Goal: Information Seeking & Learning: Learn about a topic

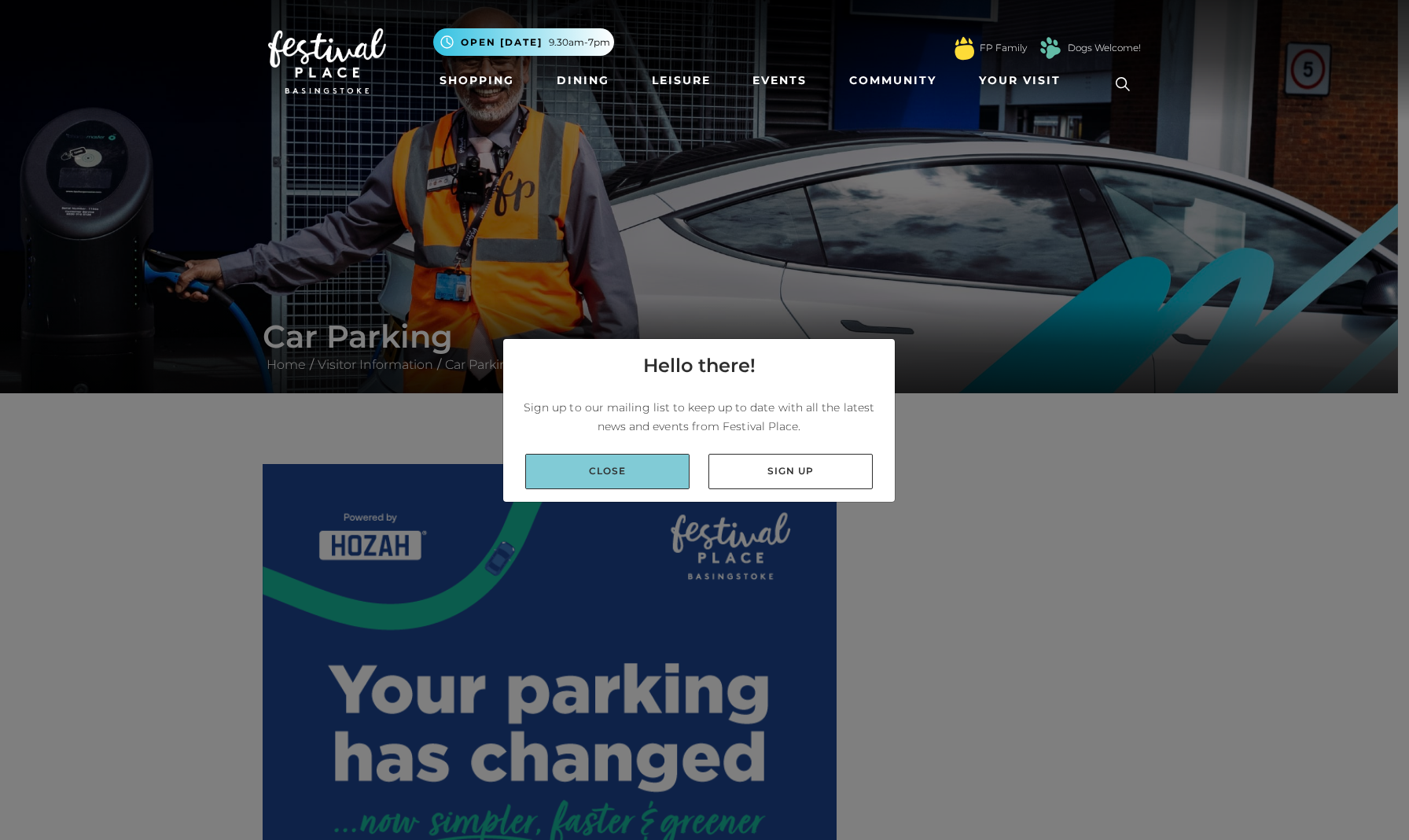
click at [647, 473] on link "Close" at bounding box center [607, 472] width 165 height 35
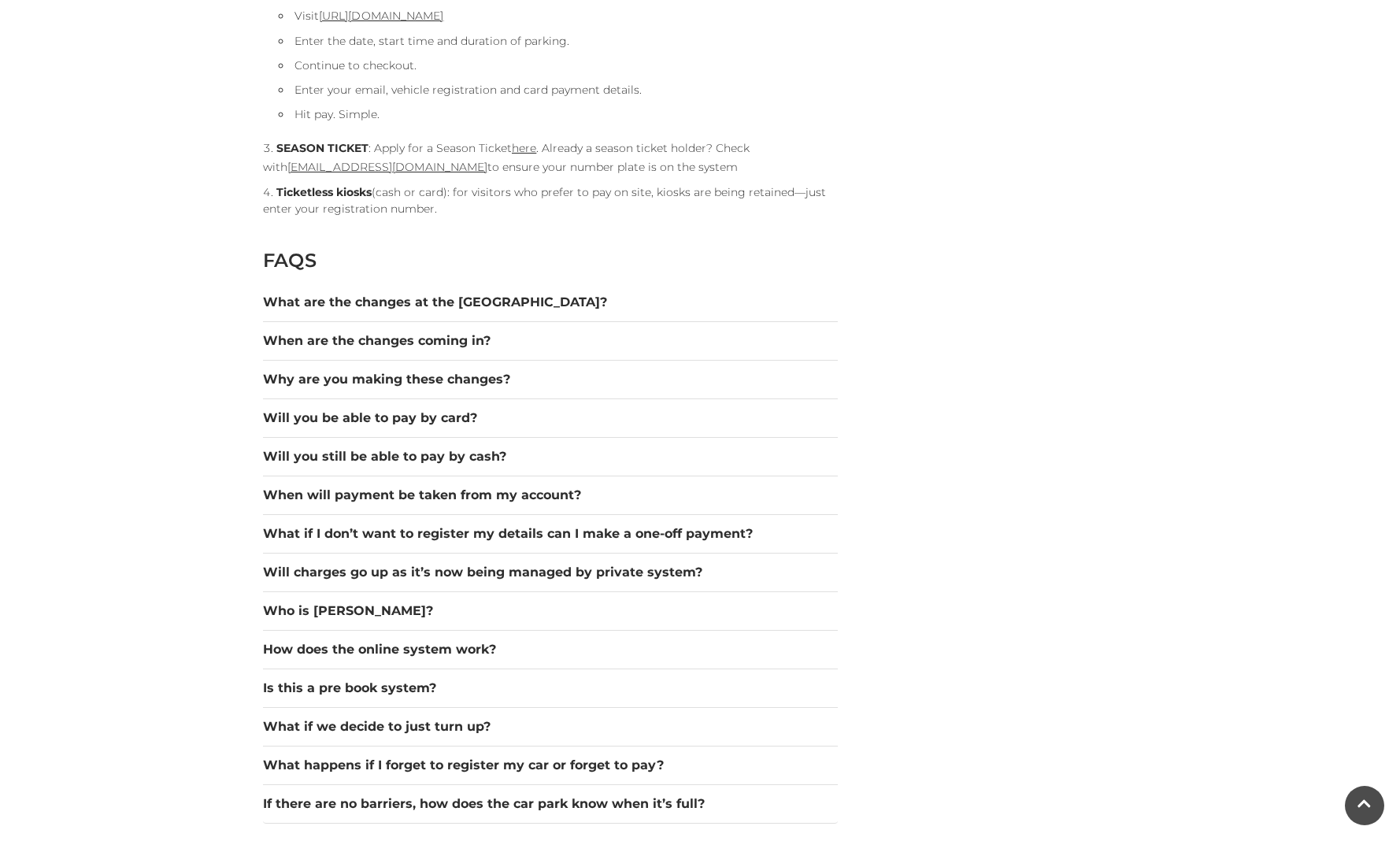
scroll to position [1985, 0]
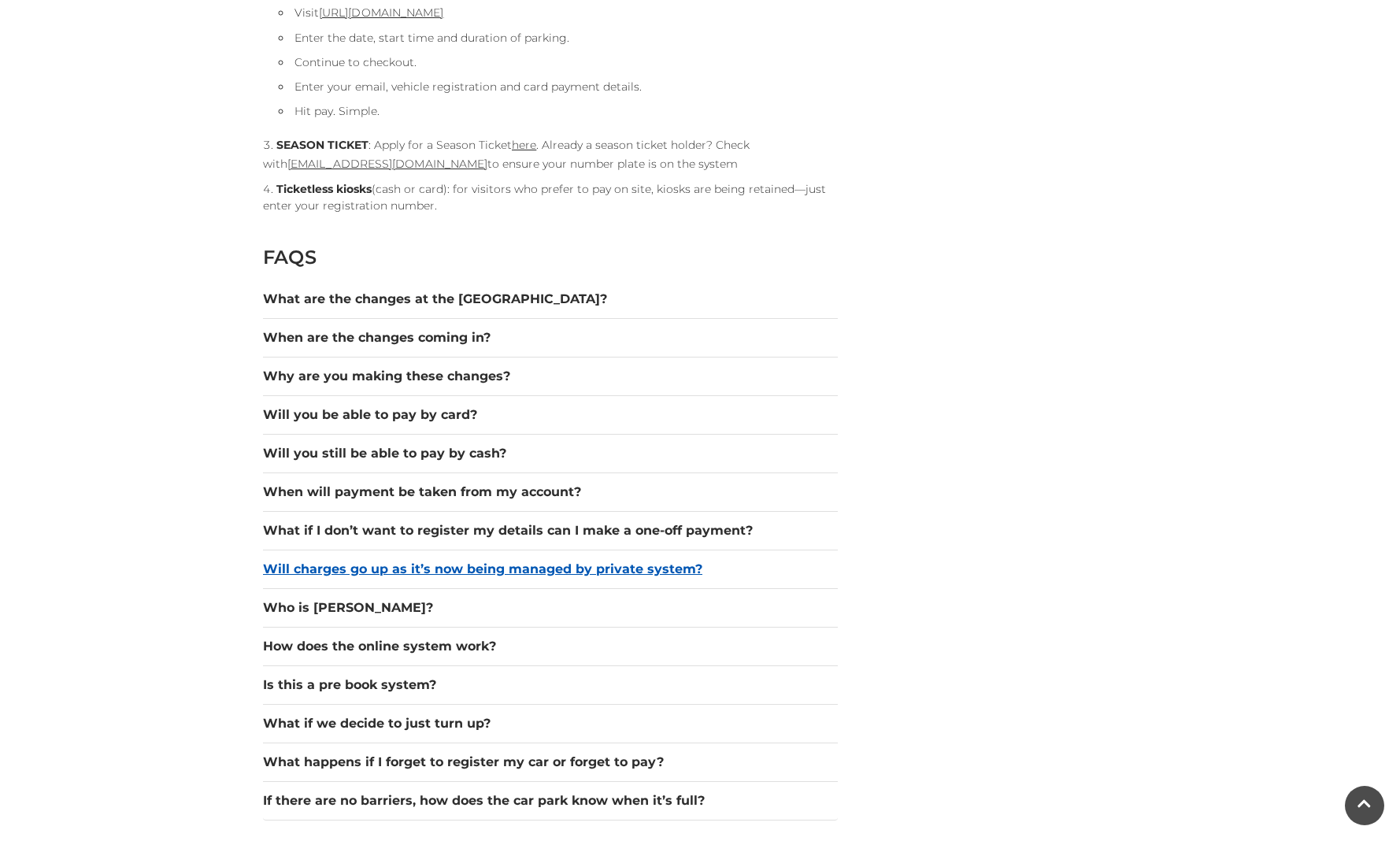
click at [507, 571] on button "Will charges go up as it’s now being managed by private system?" at bounding box center [550, 569] width 575 height 19
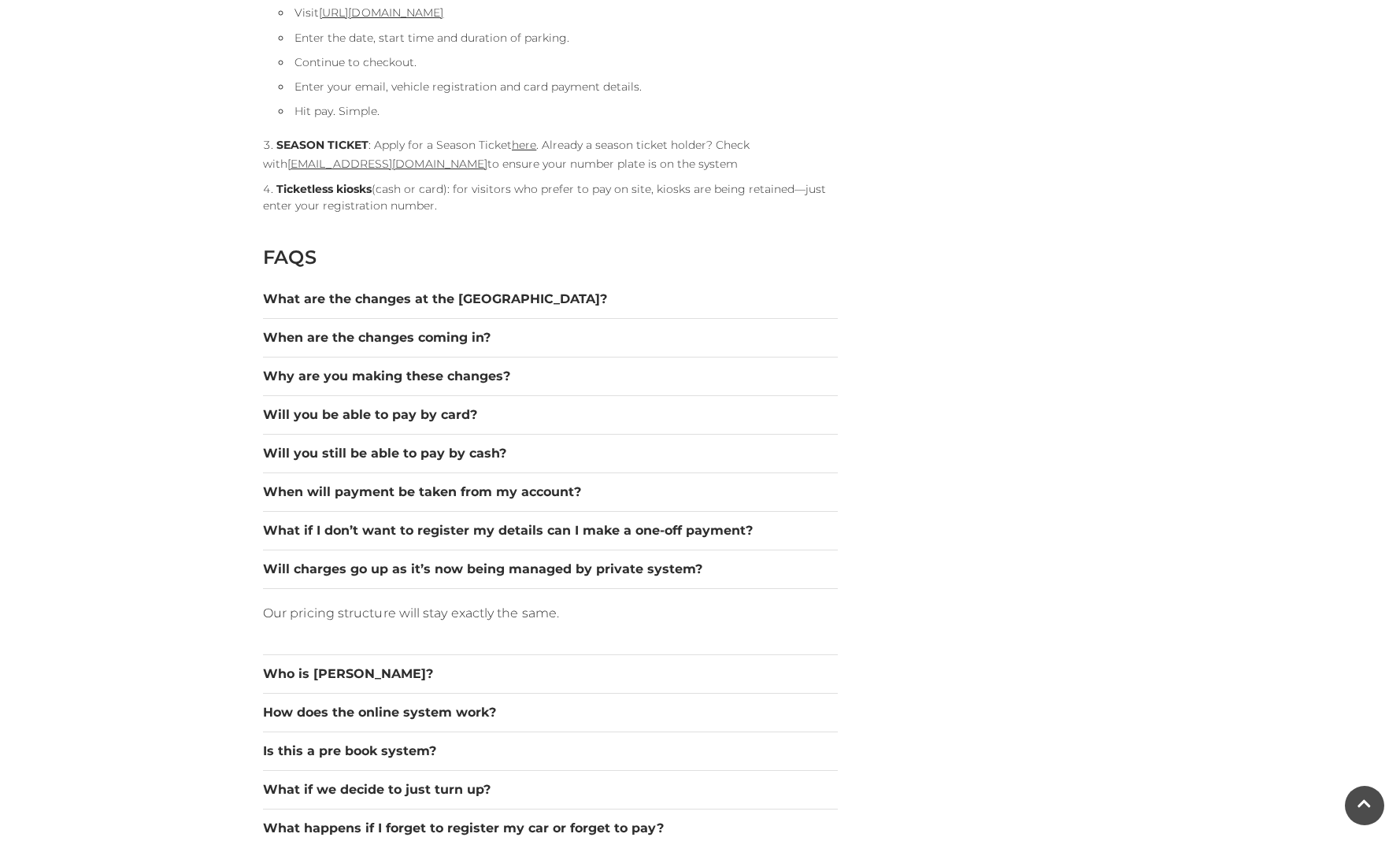
click at [949, 554] on div "HOZAH TICKETLESS PARKING PAYMENT SYSTEM & METHODS OF PAYMENT Autopay (register …" at bounding box center [699, 515] width 898 height 4069
click at [715, 564] on button "Will charges go up as it’s now being managed by private system?" at bounding box center [550, 569] width 575 height 19
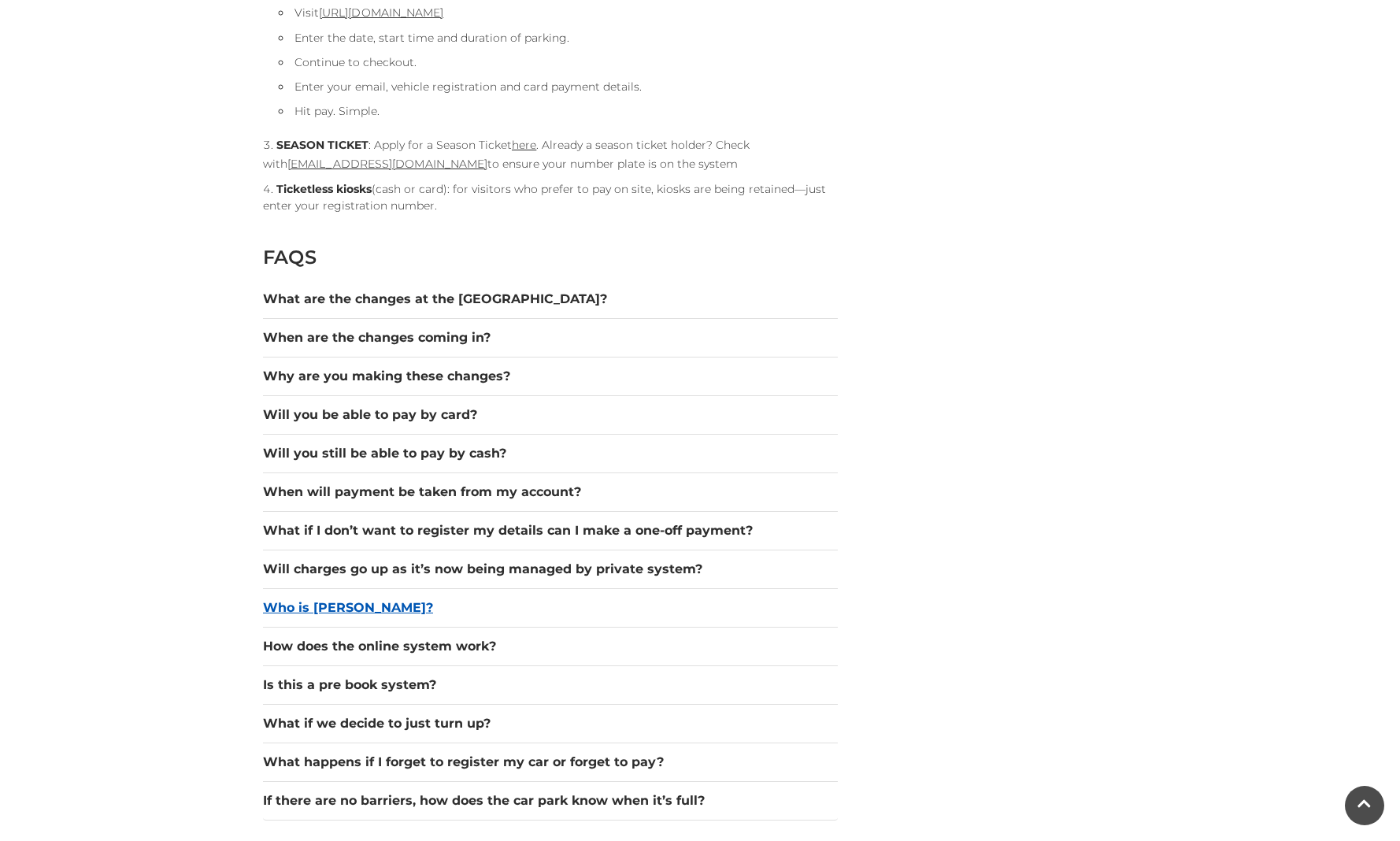
click at [338, 606] on button "Who is [PERSON_NAME]?" at bounding box center [550, 607] width 575 height 19
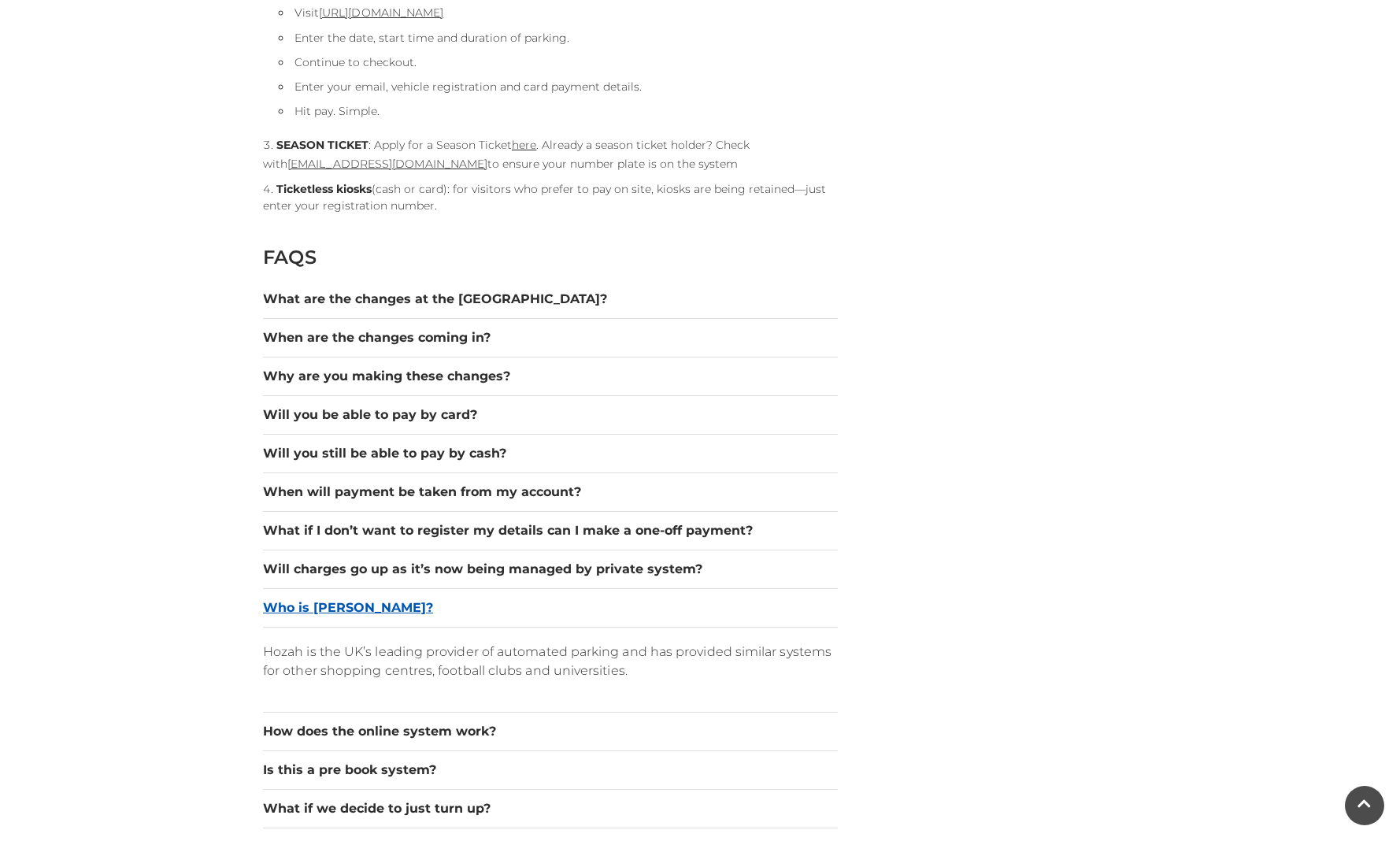
click at [386, 610] on button "Who is [PERSON_NAME]?" at bounding box center [550, 607] width 575 height 19
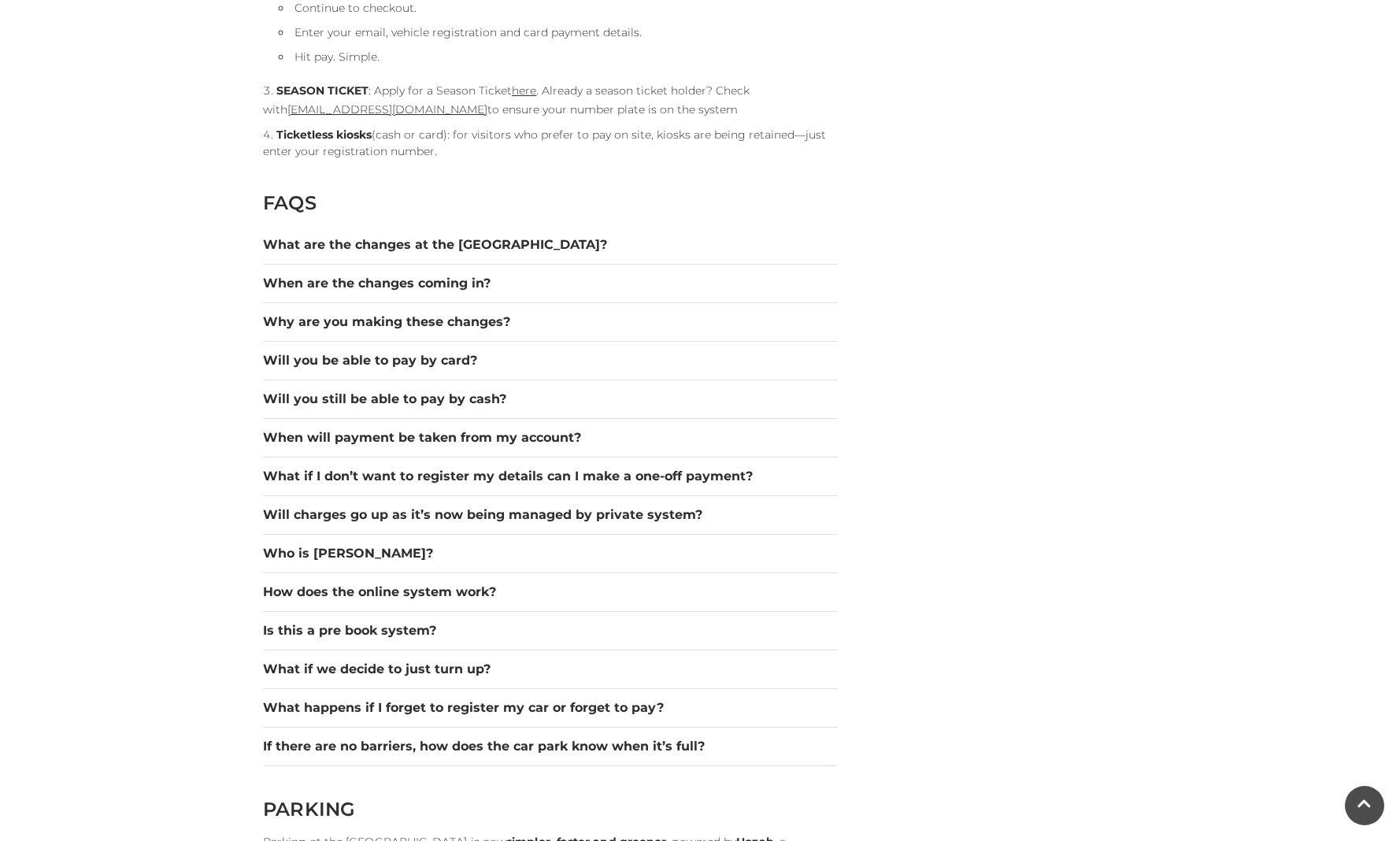
scroll to position [2042, 0]
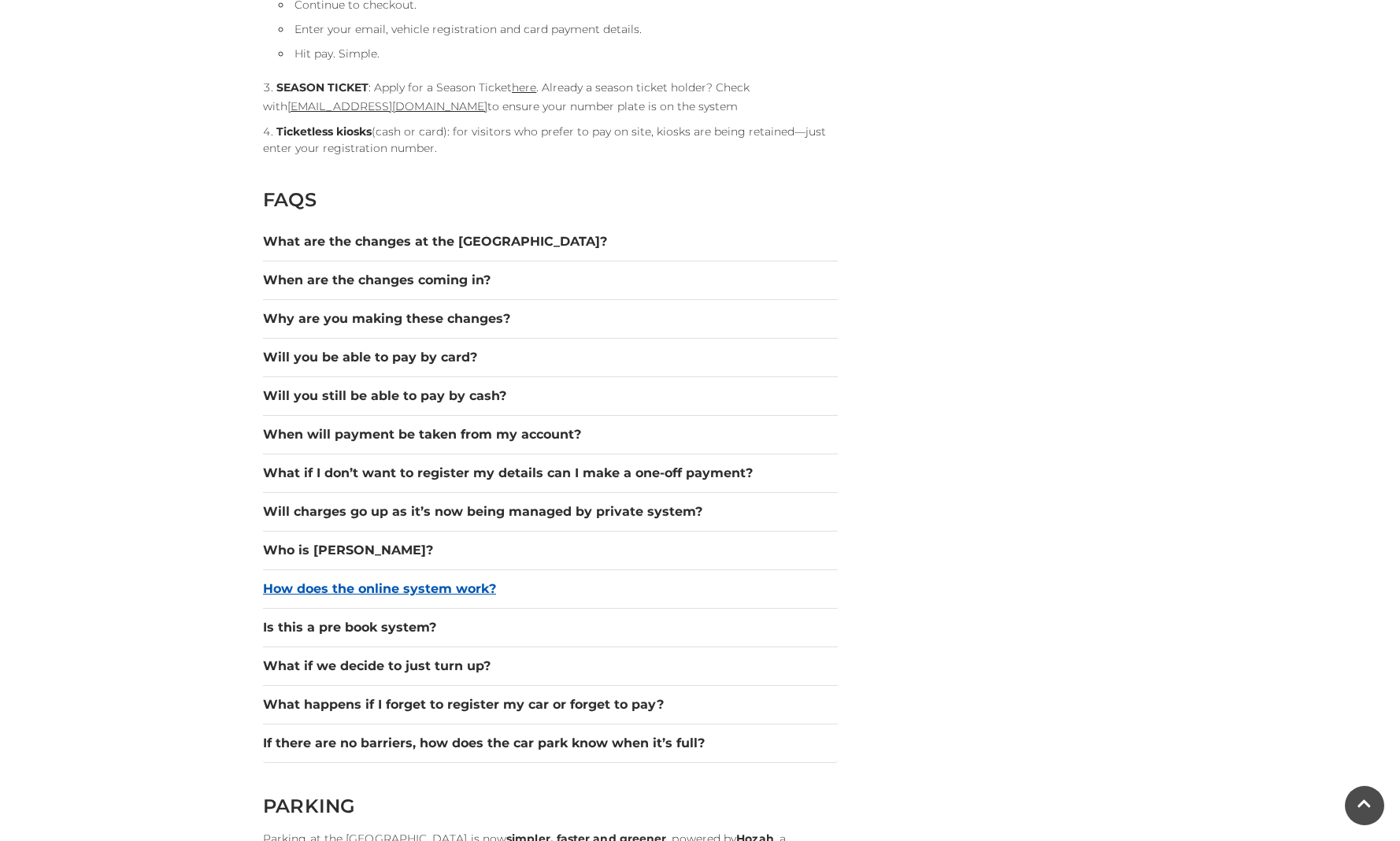
click at [426, 588] on button "How does the online system work?" at bounding box center [550, 588] width 575 height 19
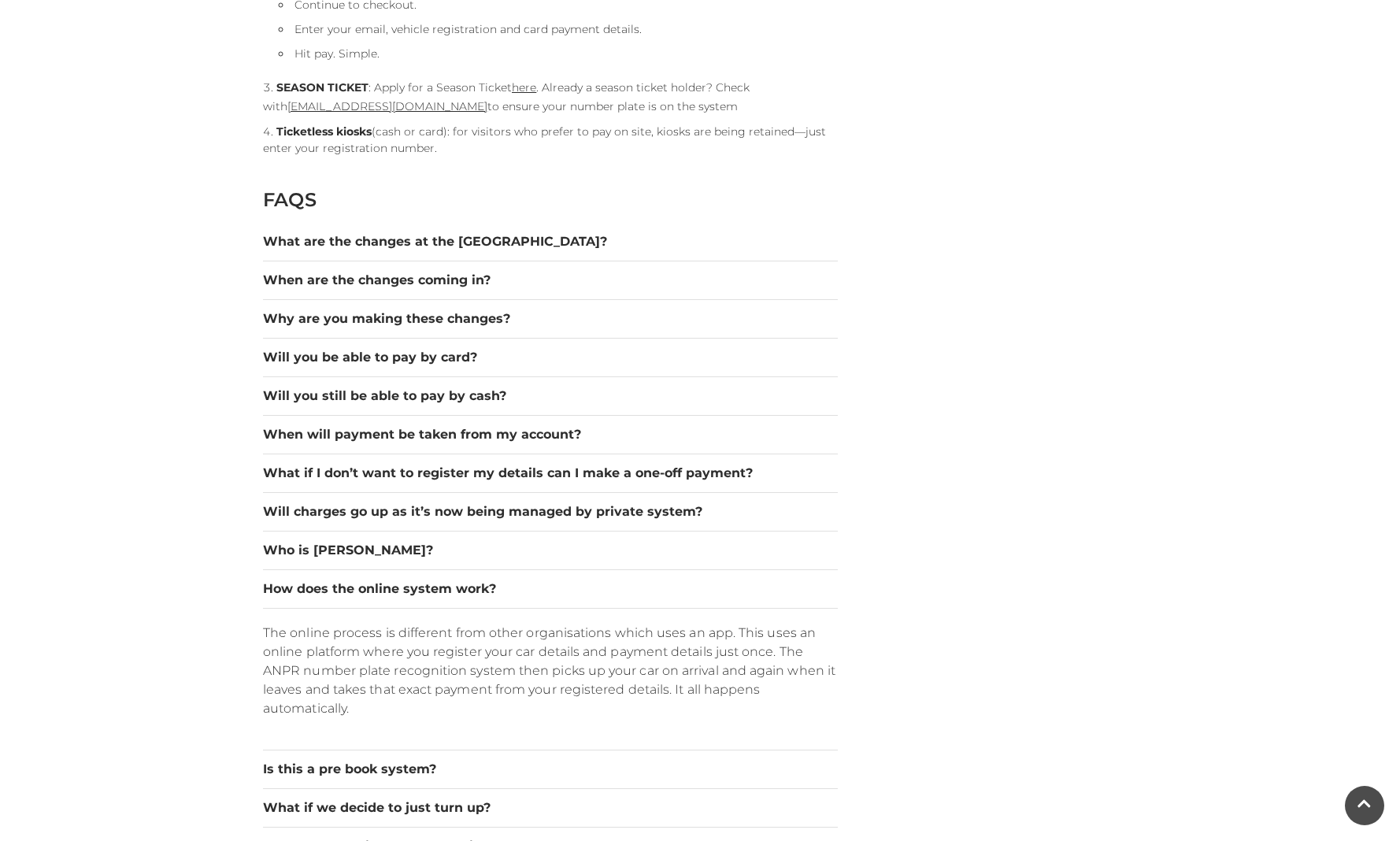
click at [939, 700] on div "HOZAH TICKETLESS PARKING PAYMENT SYSTEM & METHODS OF PAYMENT Autopay (register …" at bounding box center [699, 494] width 898 height 4145
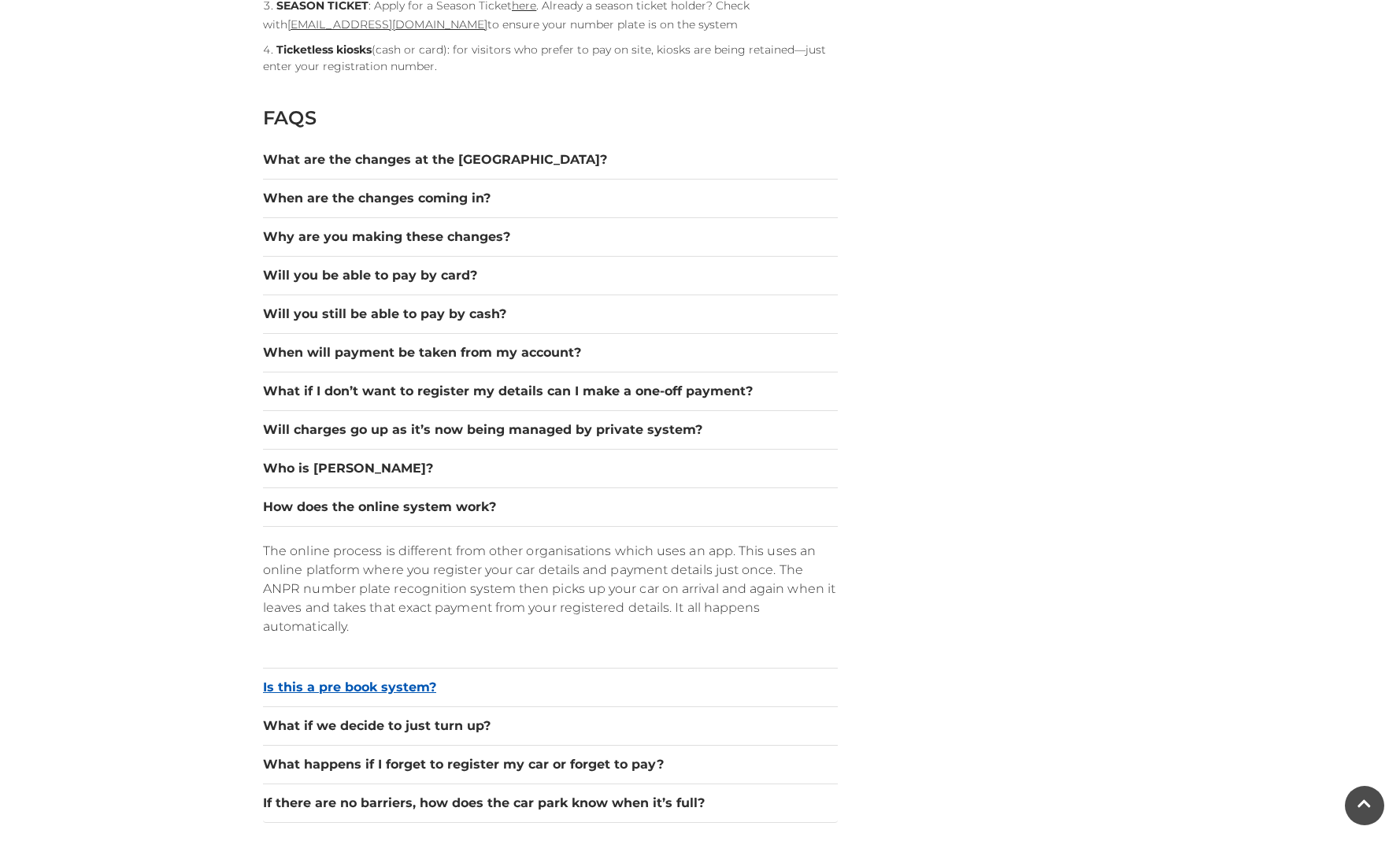
scroll to position [2158, 0]
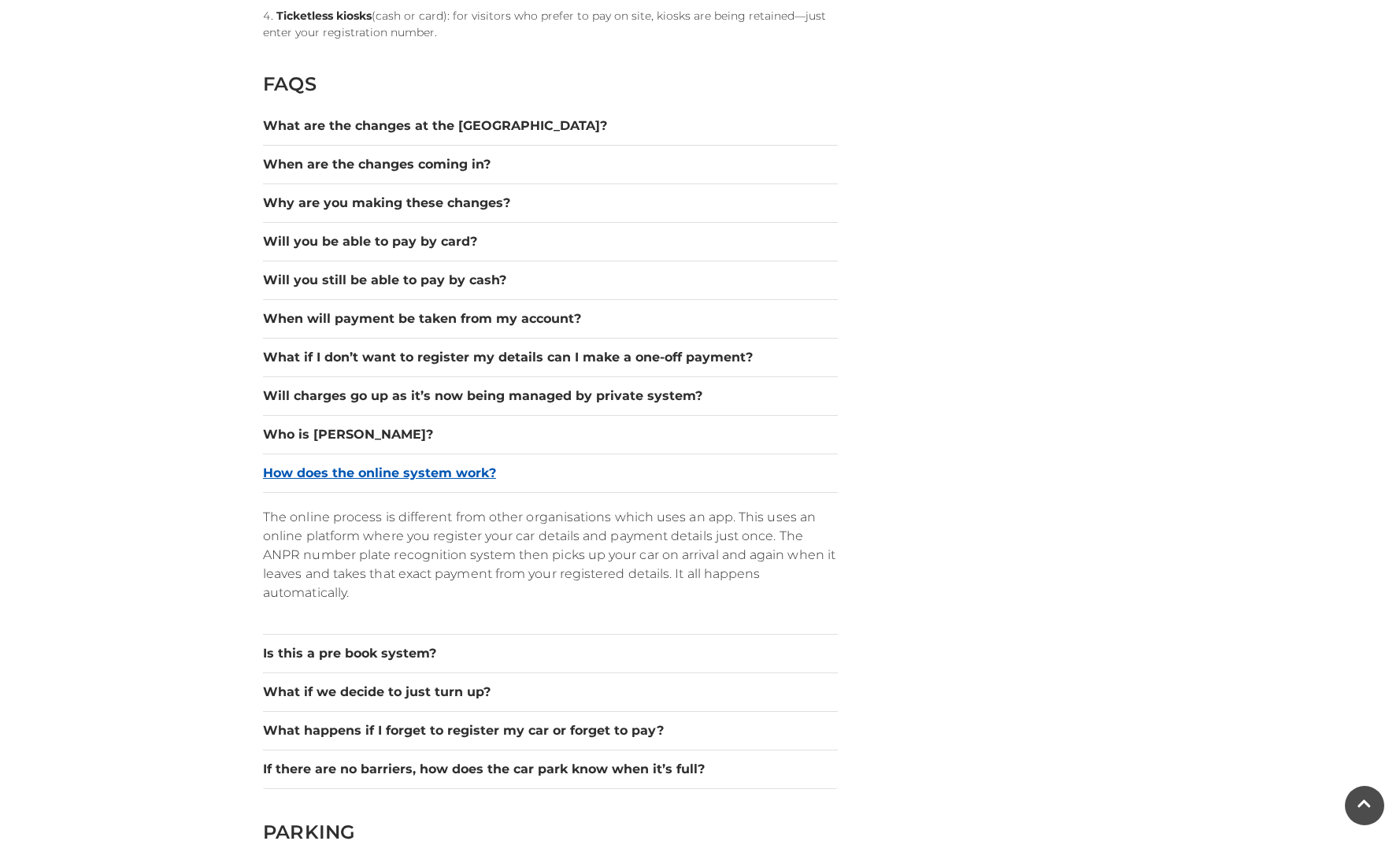
click at [631, 473] on button "How does the online system work?" at bounding box center [550, 472] width 575 height 19
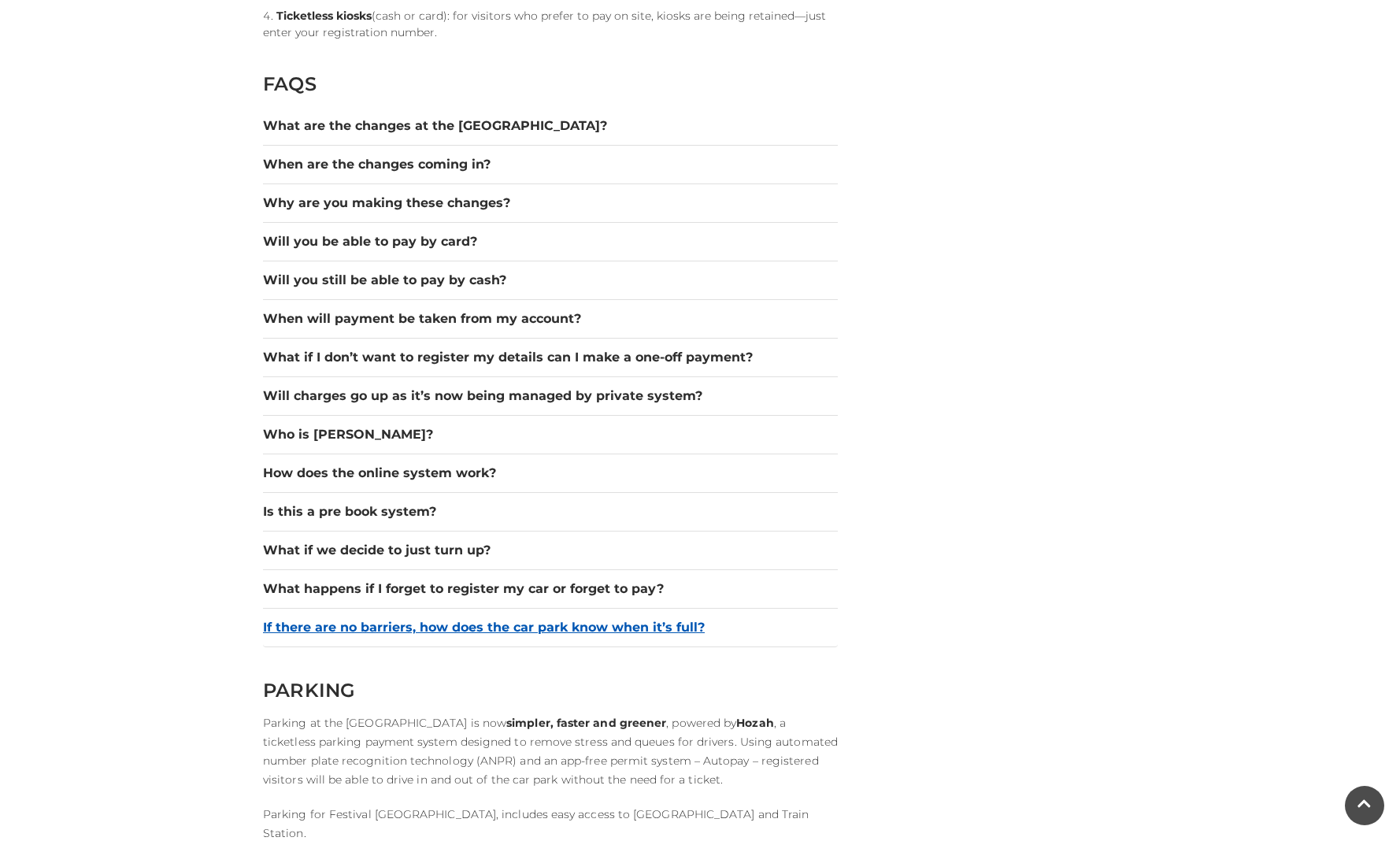
click at [491, 627] on button "If there are no barriers, how does the car park know when it’s full?" at bounding box center [550, 627] width 575 height 19
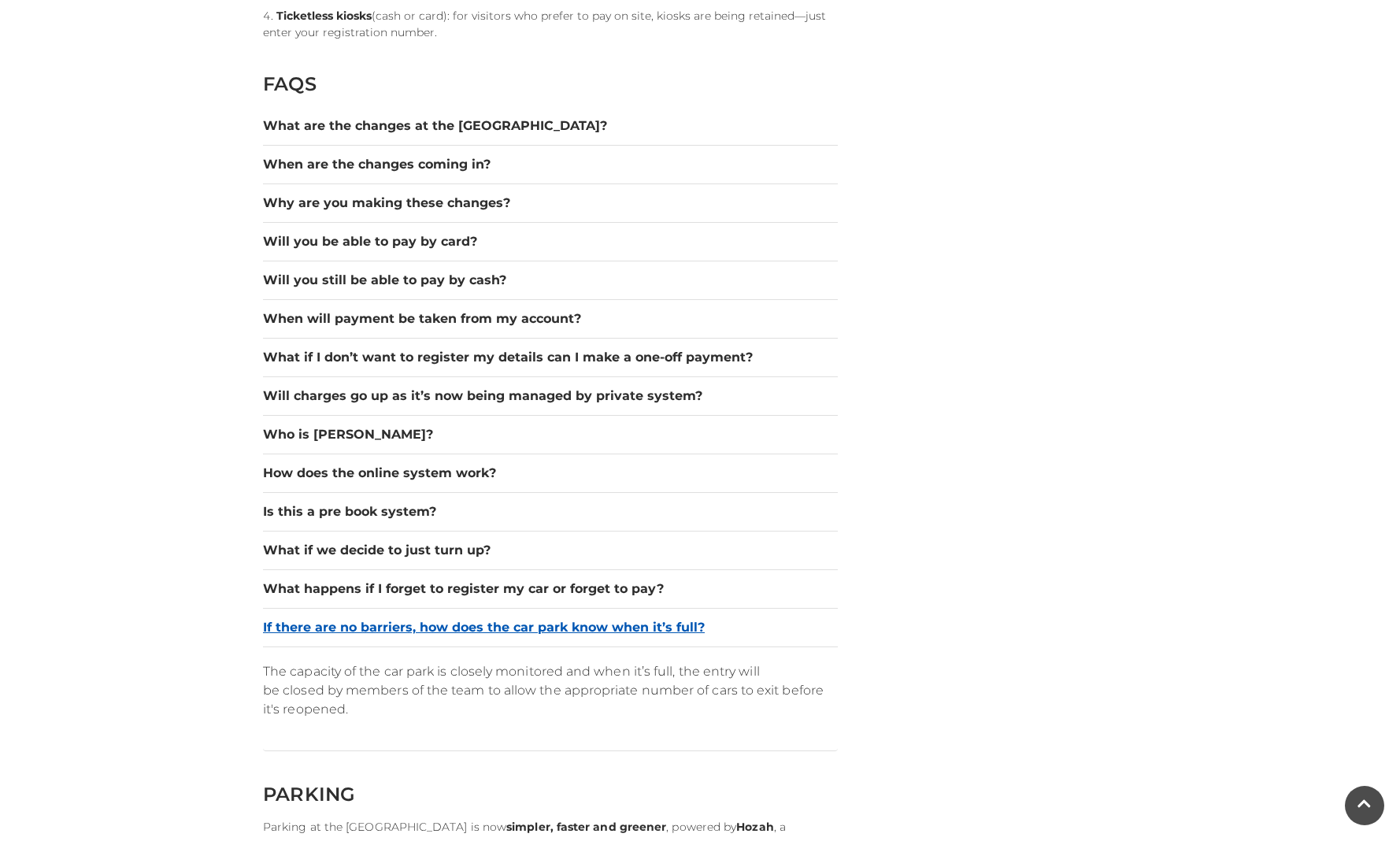
click at [764, 628] on button "If there are no barriers, how does the car park know when it’s full?" at bounding box center [550, 627] width 575 height 19
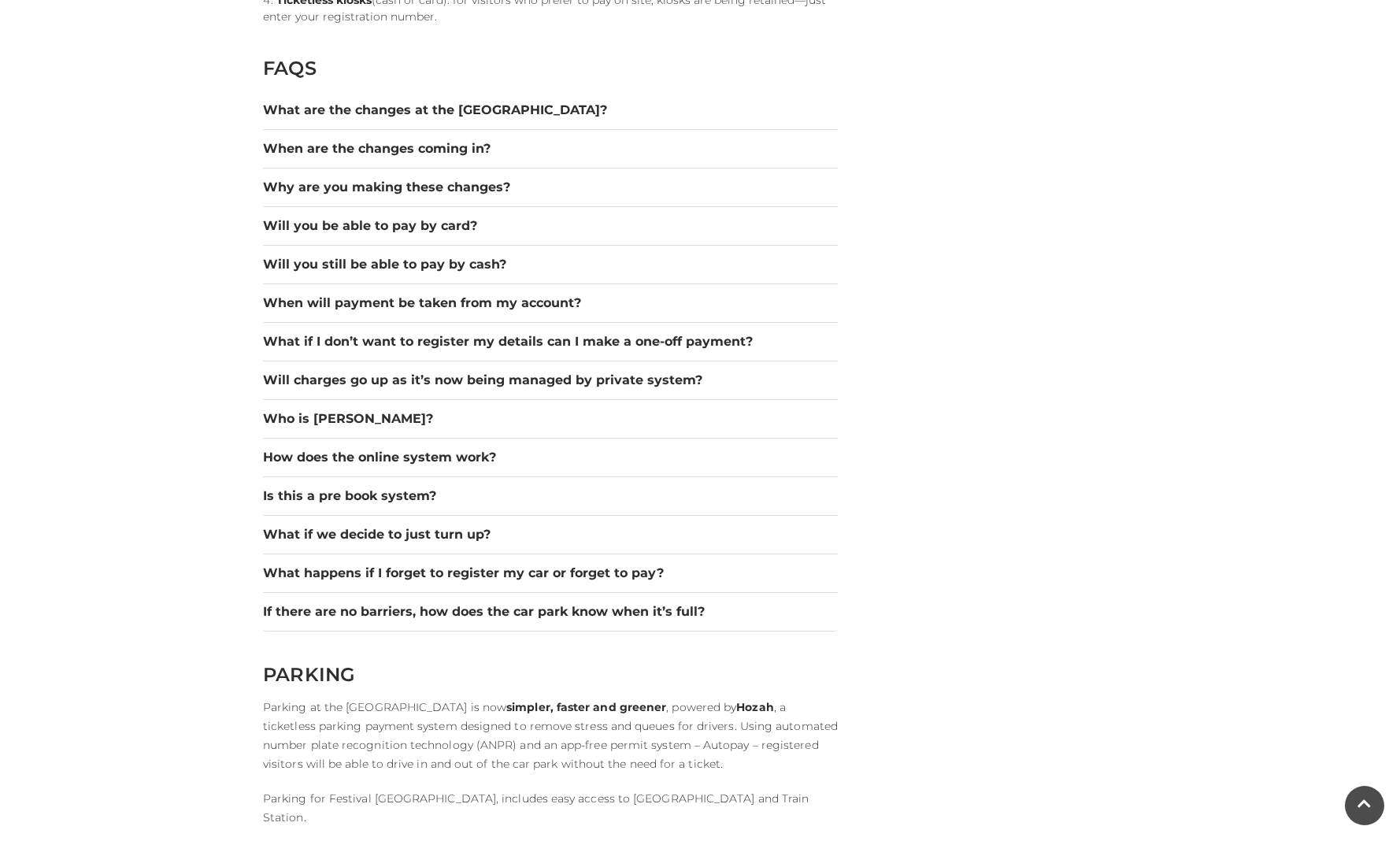
scroll to position [2124, 0]
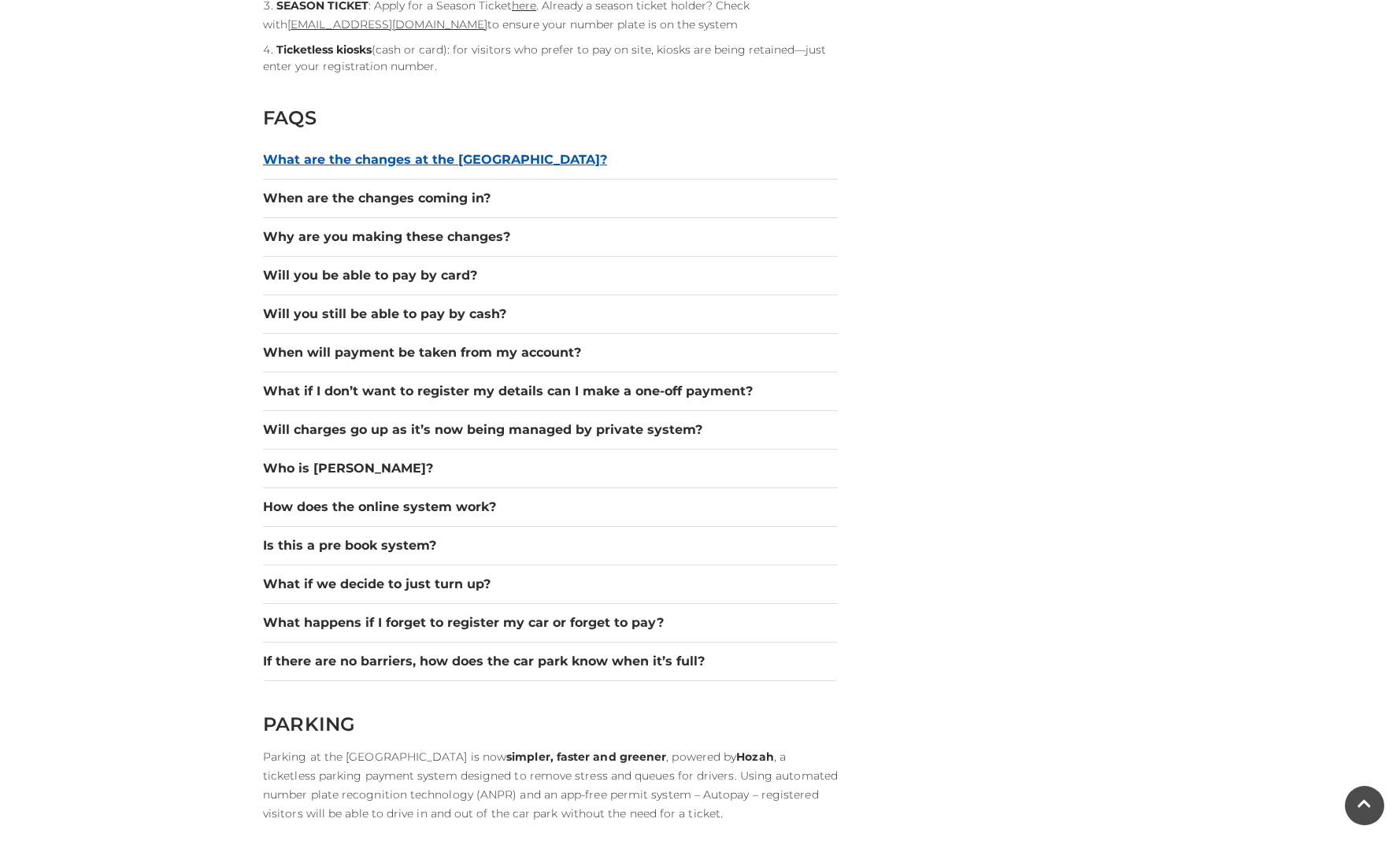
click at [377, 156] on button "What are the changes at the [GEOGRAPHIC_DATA]?" at bounding box center [550, 160] width 575 height 19
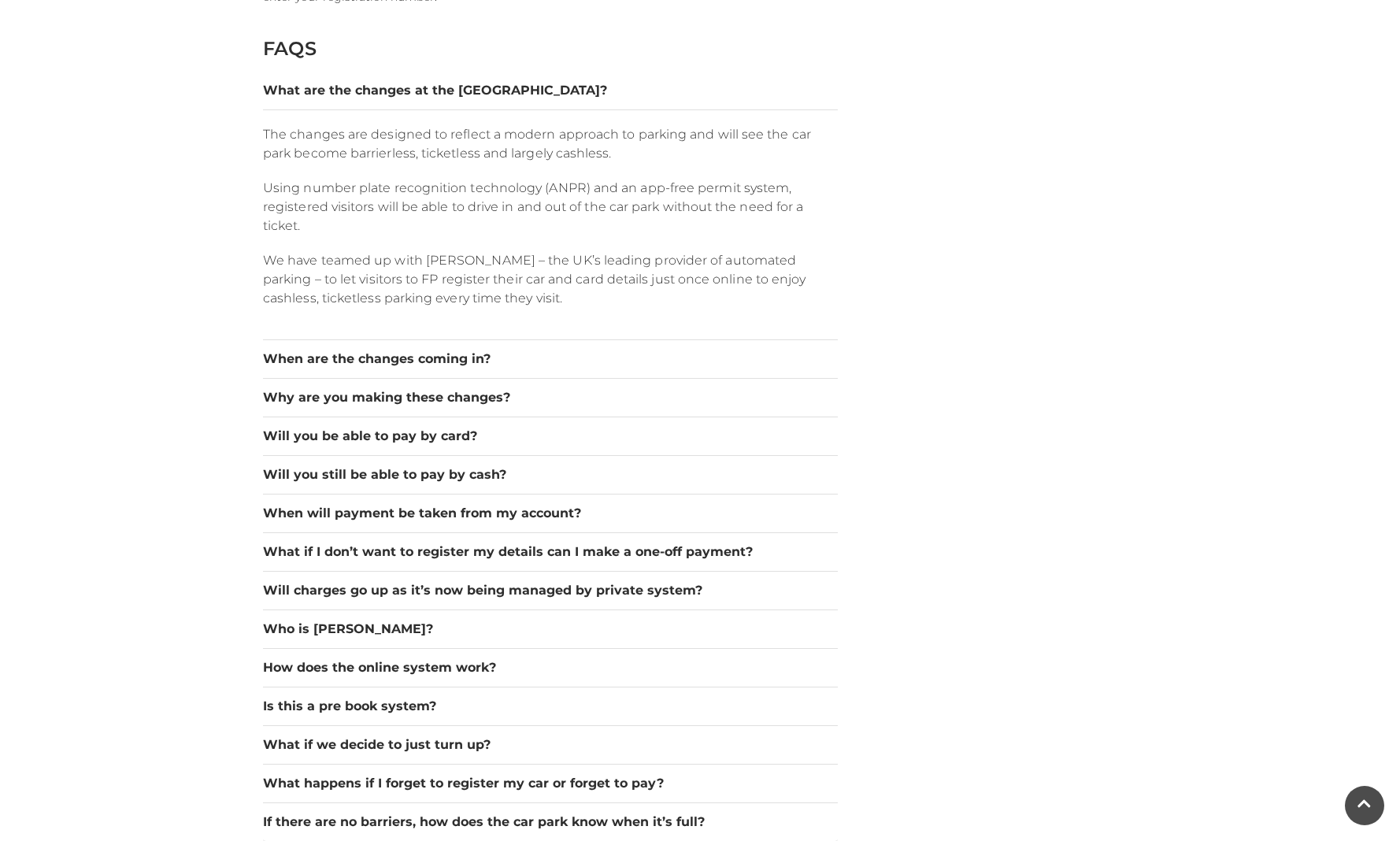
scroll to position [2301, 0]
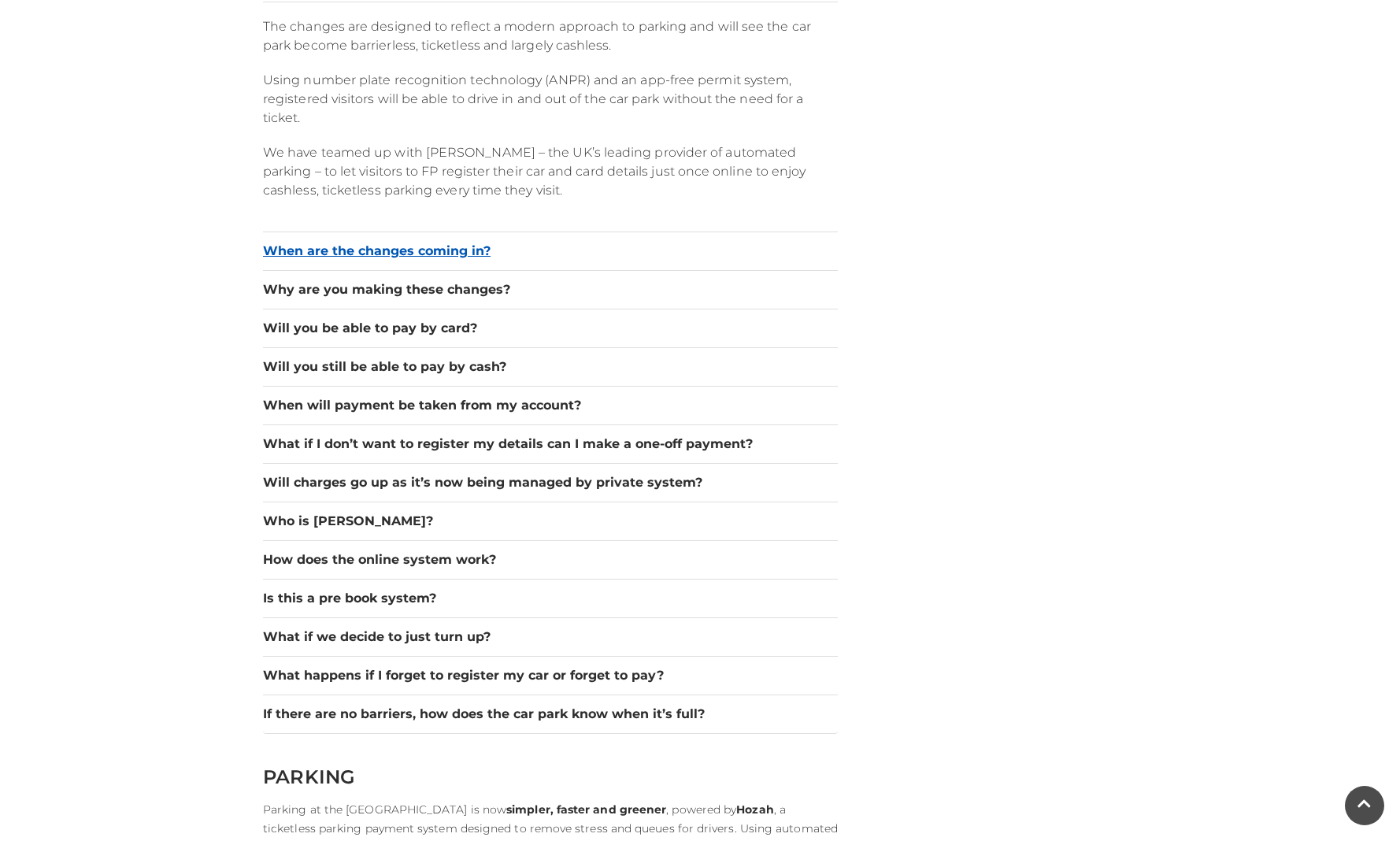
click at [514, 248] on button "When are the changes coming in?" at bounding box center [550, 251] width 575 height 19
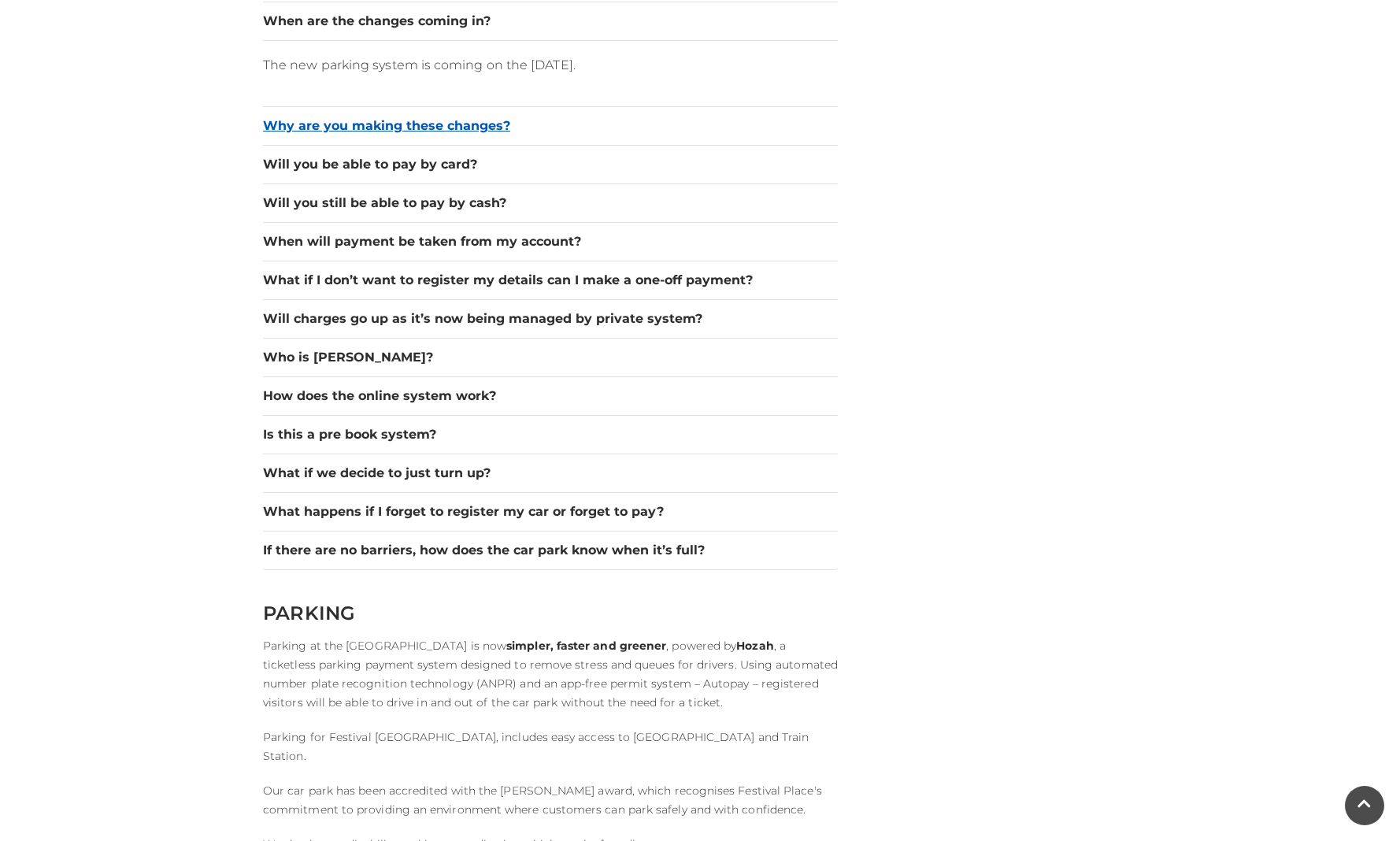
click at [455, 123] on button "Why are you making these changes?" at bounding box center [550, 125] width 575 height 19
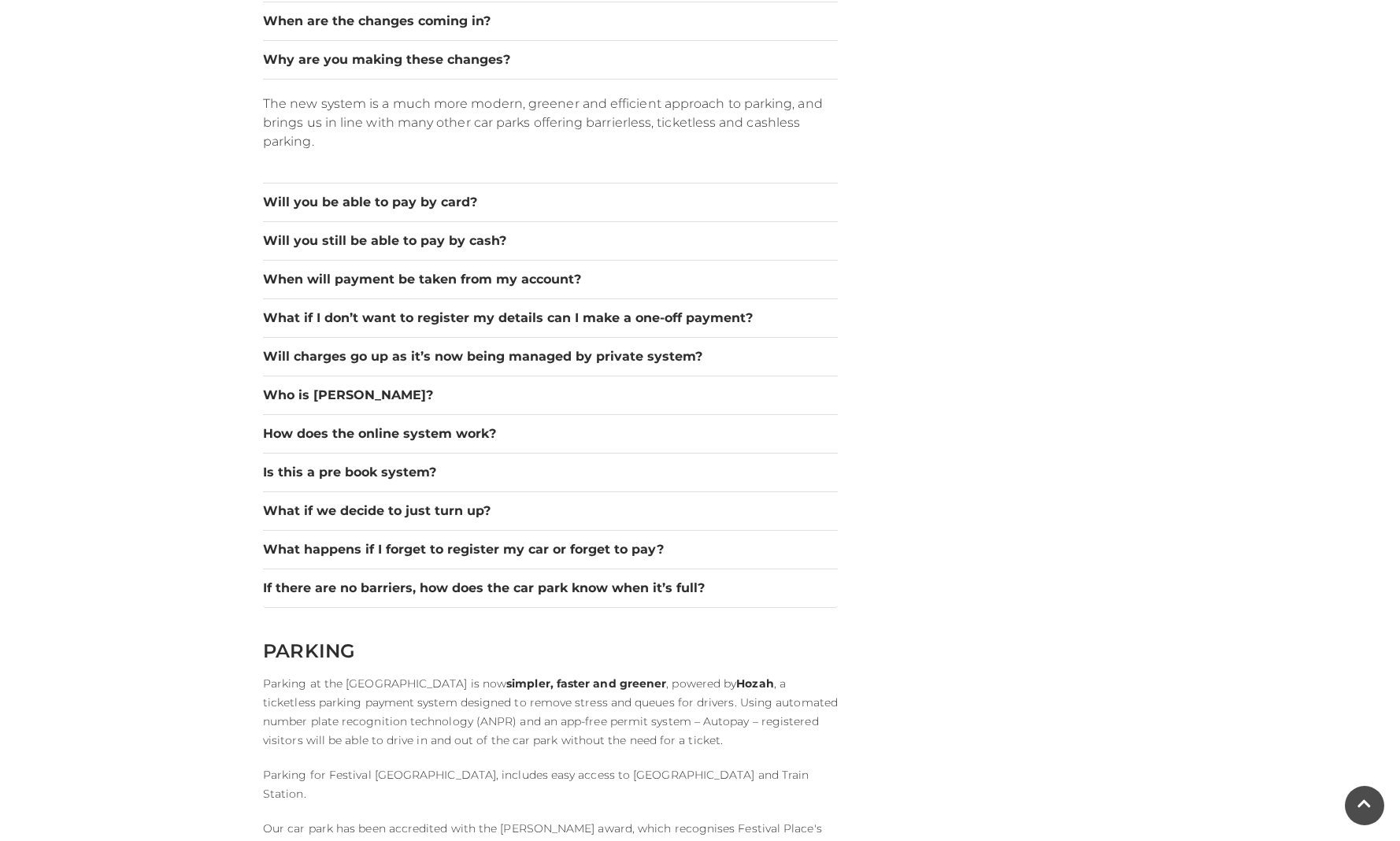
click at [841, 173] on div "HOZAH TICKETLESS PARKING PAYMENT SYSTEM & METHODS OF PAYMENT Autopay (register …" at bounding box center [549, 187] width 598 height 4049
click at [730, 224] on div "Will you still be able to pay by cash?" at bounding box center [550, 242] width 575 height 39
click at [175, 199] on div "Car Parking Home / Visitor Information / Car Parking HOZAH TICKETLESS PARKING P…" at bounding box center [700, 19] width 1400 height 4643
click at [338, 206] on button "Will you be able to pay by card?" at bounding box center [550, 202] width 575 height 19
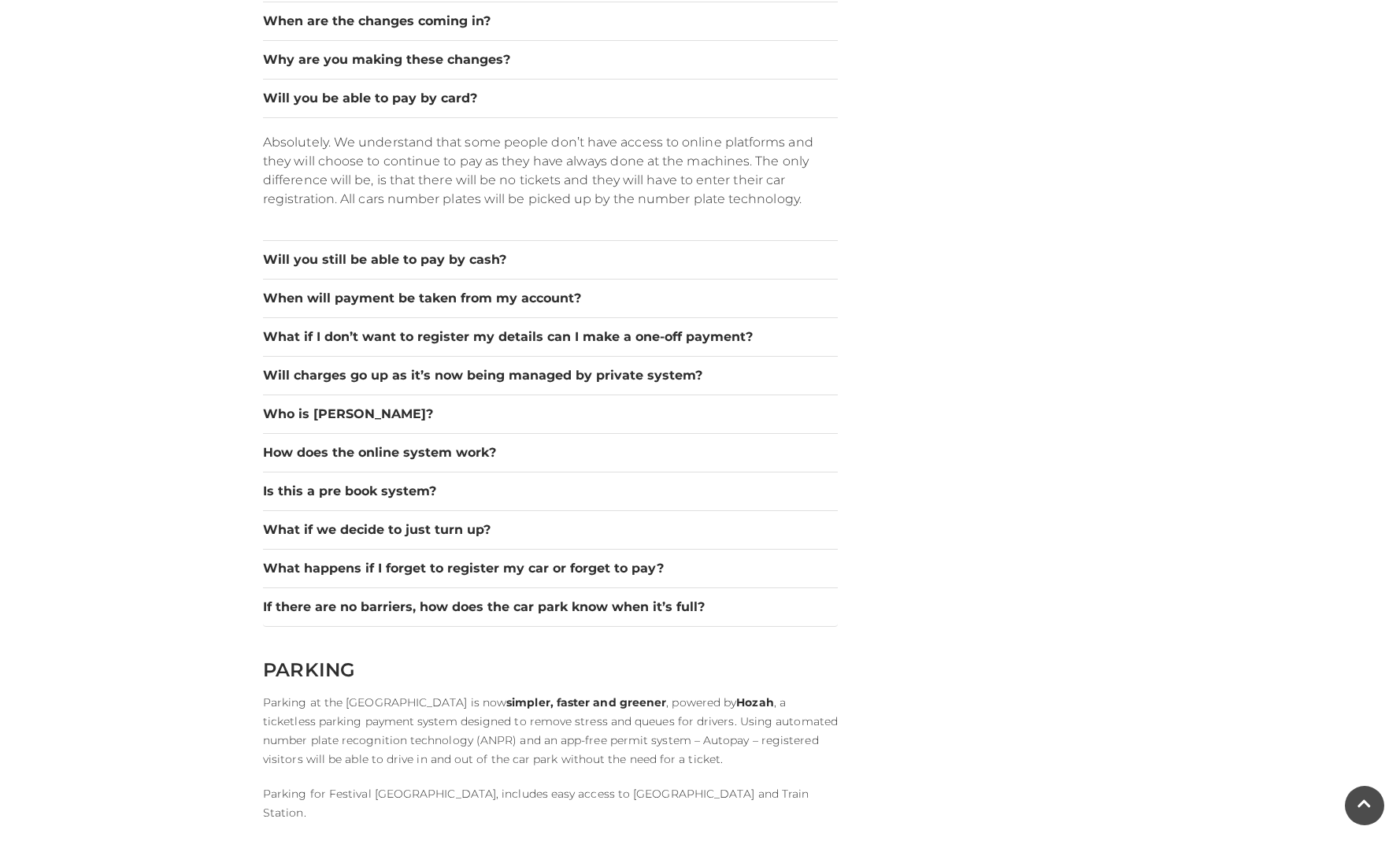
click at [868, 233] on div "HOZAH TICKETLESS PARKING PAYMENT SYSTEM & METHODS OF PAYMENT Autopay (register …" at bounding box center [699, 226] width 898 height 4126
click at [463, 258] on button "Will you still be able to pay by cash?" at bounding box center [550, 260] width 575 height 19
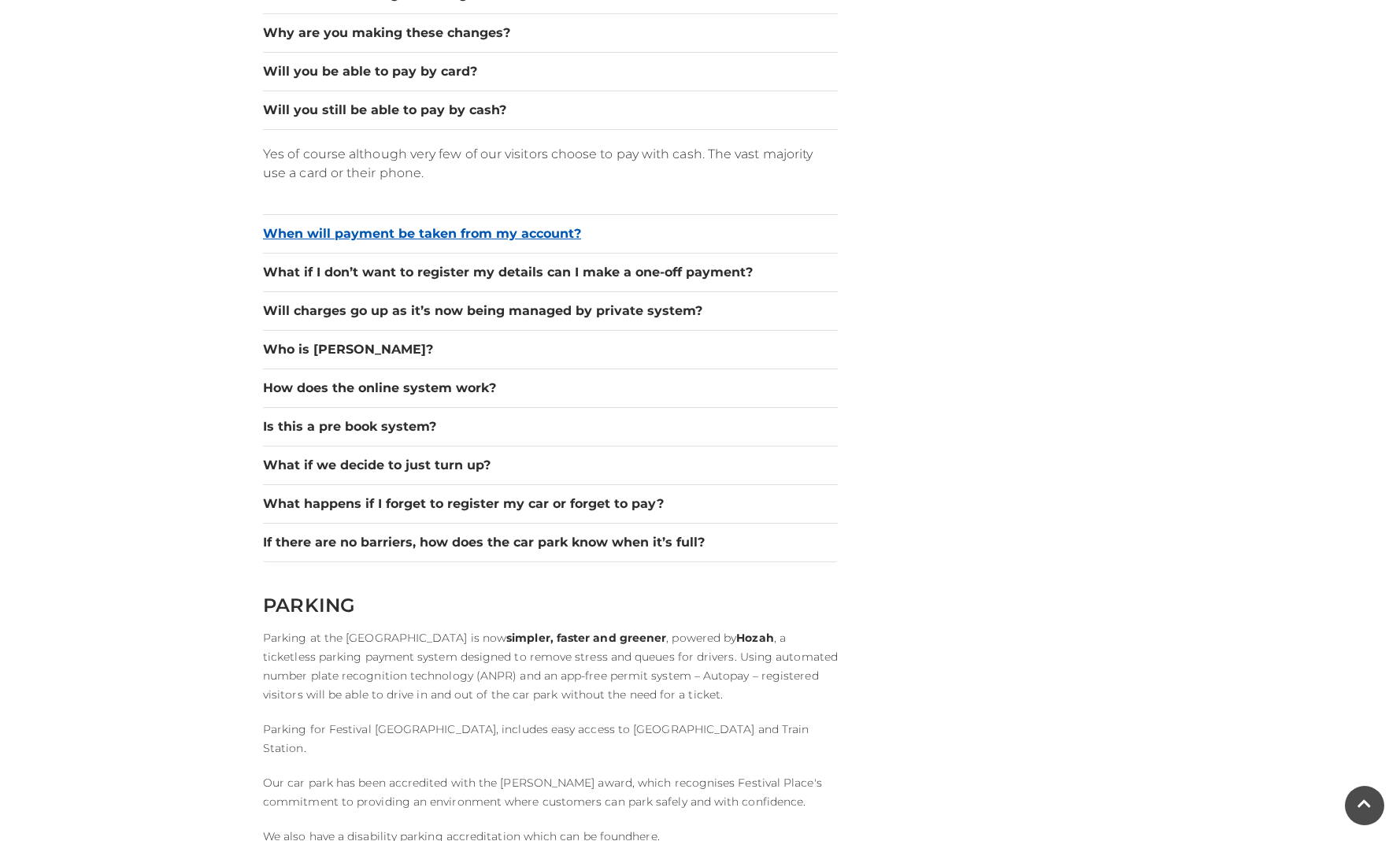
scroll to position [2331, 0]
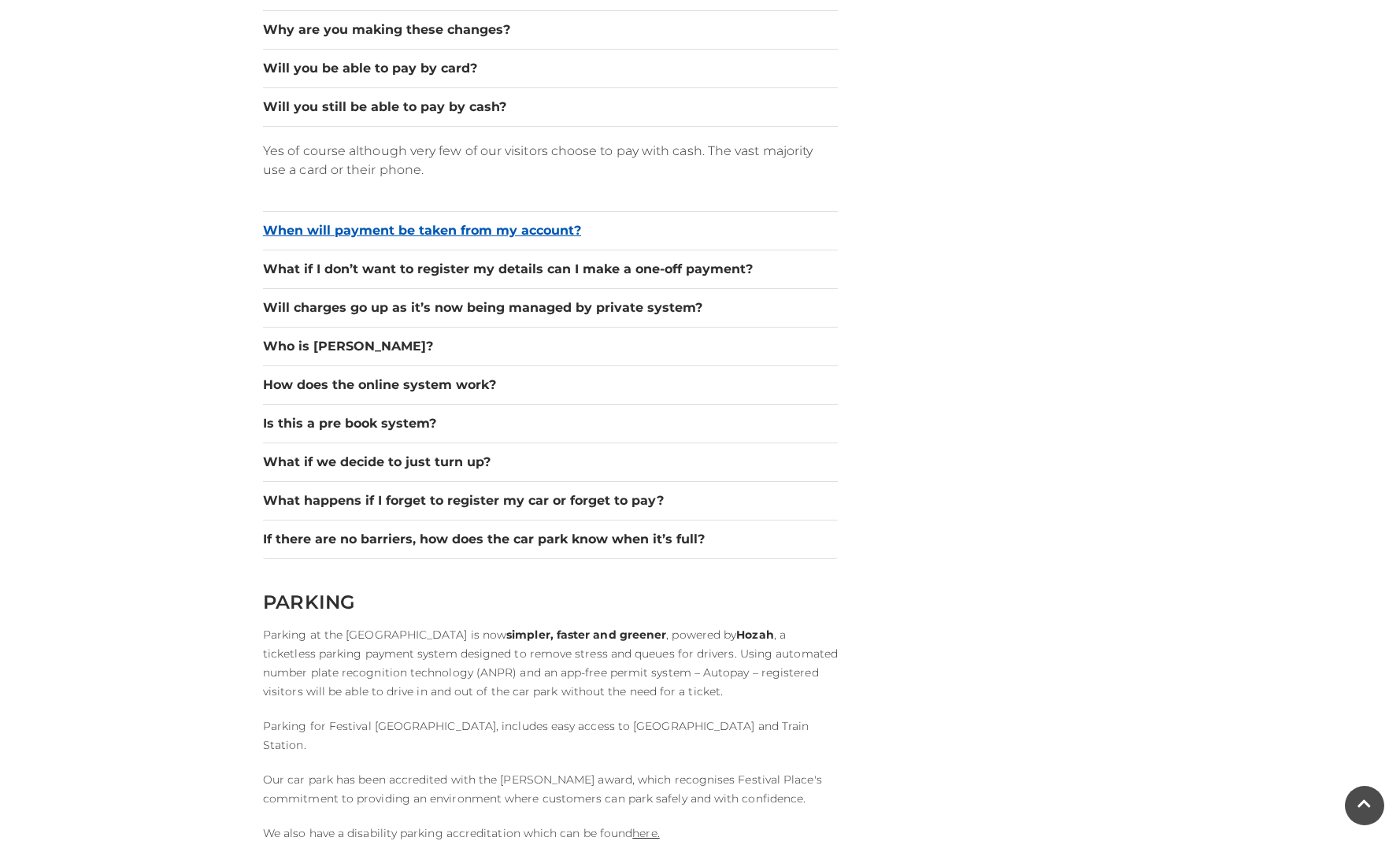
click at [497, 232] on button "When will payment be taken from my account?" at bounding box center [550, 230] width 575 height 19
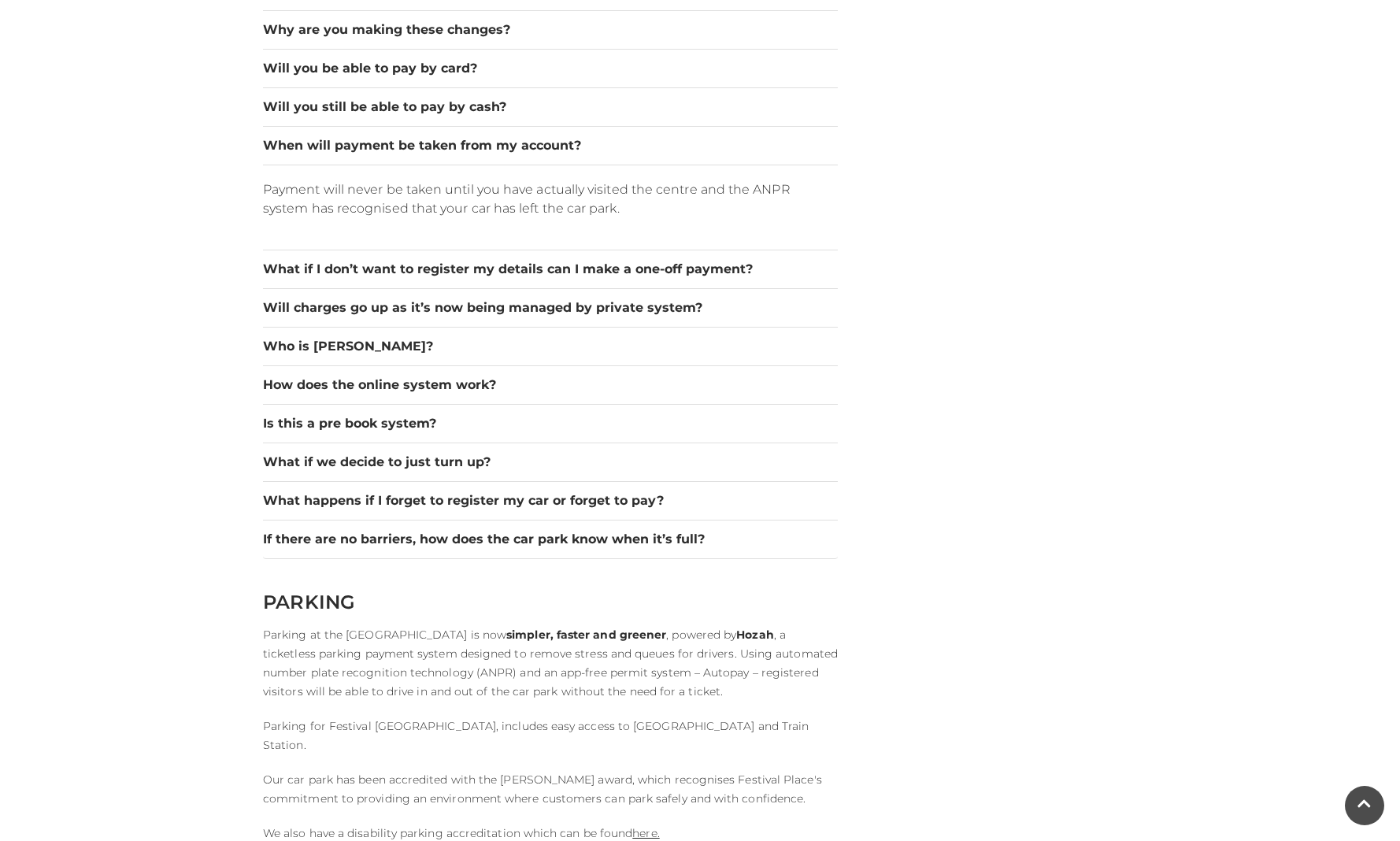
click at [892, 221] on div "HOZAH TICKETLESS PARKING PAYMENT SYSTEM & METHODS OF PAYMENT Autopay (register …" at bounding box center [699, 177] width 898 height 4088
click at [852, 266] on div "HOZAH TICKETLESS PARKING PAYMENT SYSTEM & METHODS OF PAYMENT Autopay (register …" at bounding box center [699, 177] width 898 height 4088
click at [806, 321] on div "Will charges go up as it’s now being managed by private system?" at bounding box center [550, 308] width 575 height 39
click at [595, 393] on button "How does the online system work?" at bounding box center [550, 385] width 575 height 19
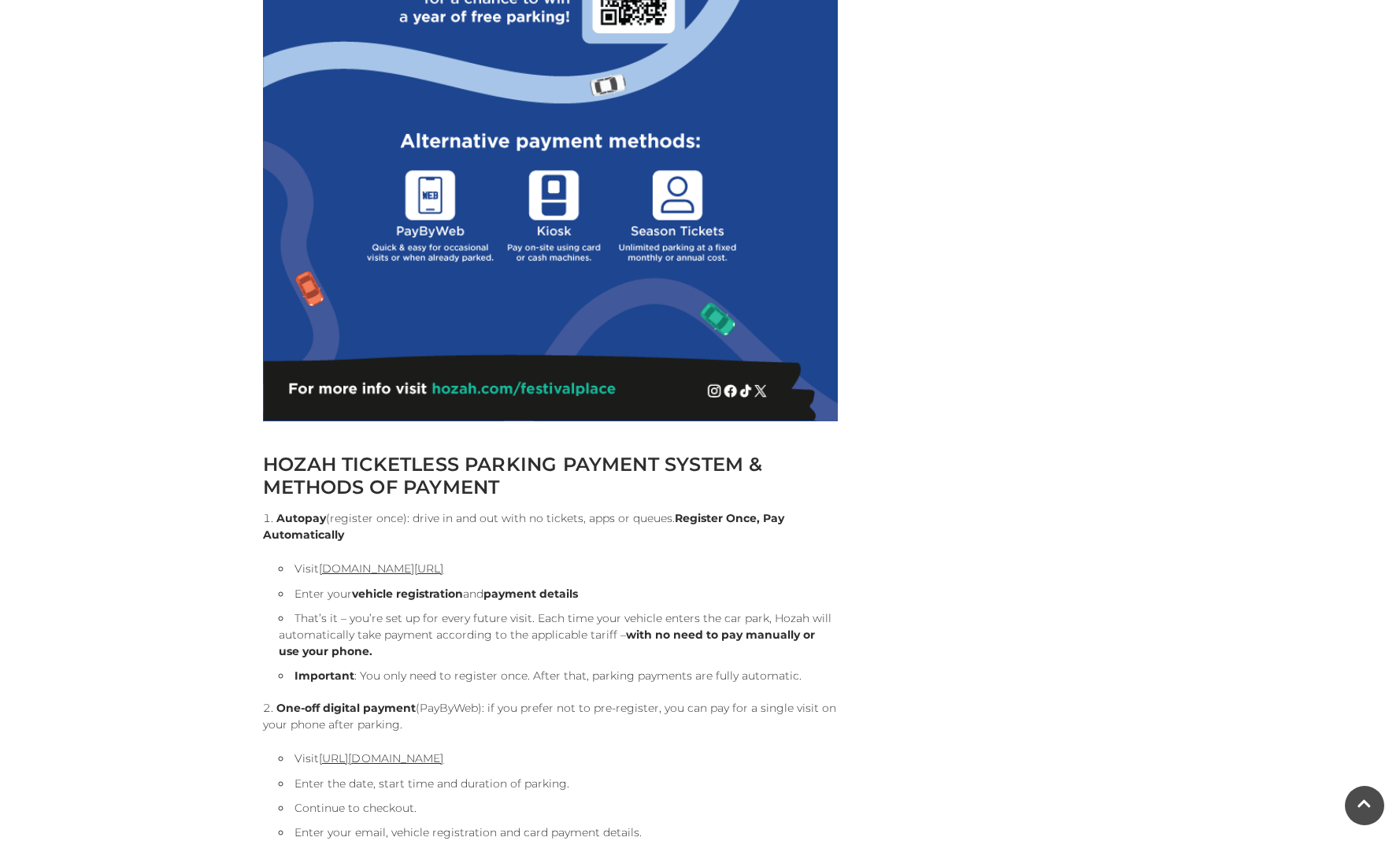
scroll to position [854, 0]
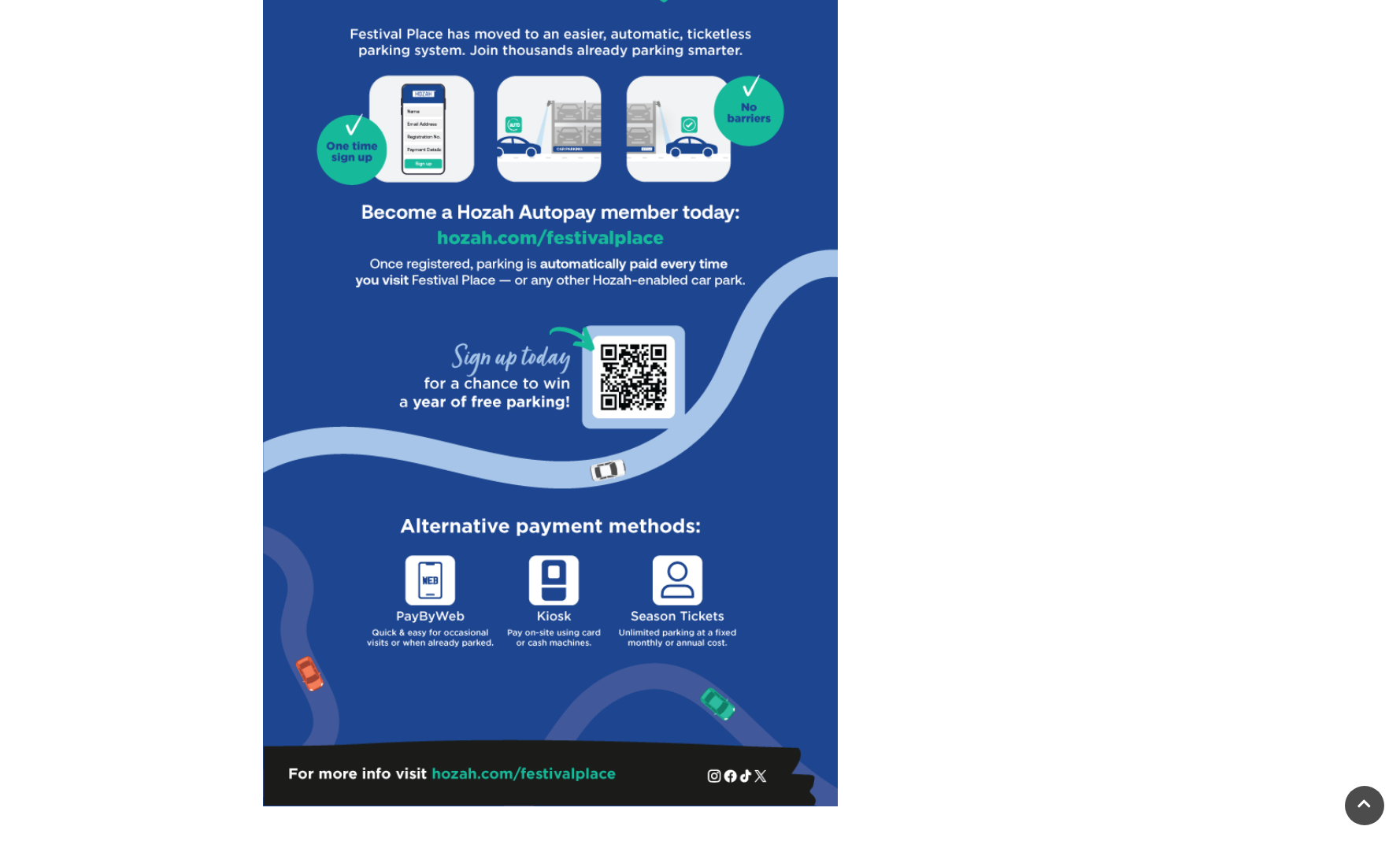
click at [630, 379] on img at bounding box center [550, 207] width 575 height 1195
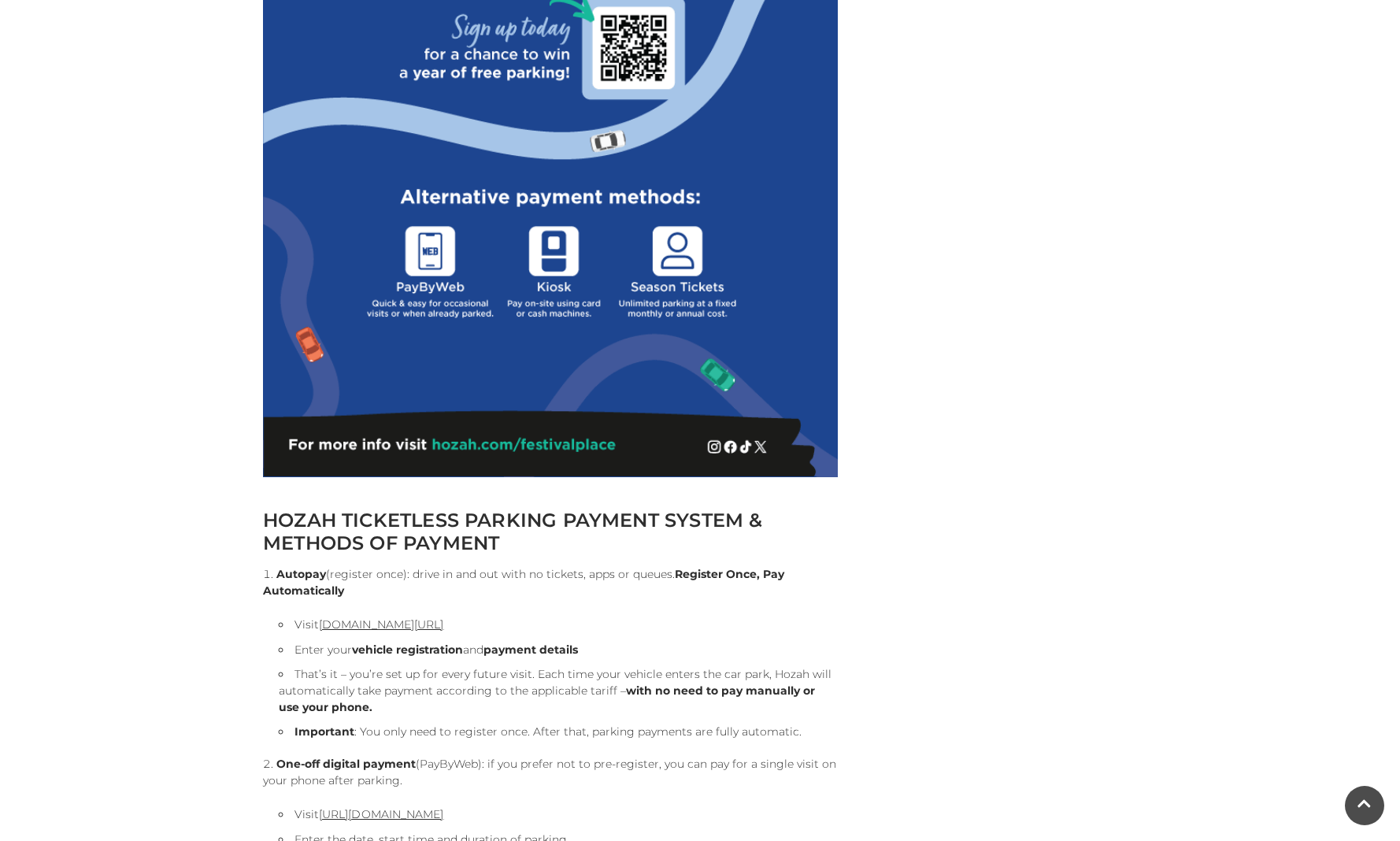
scroll to position [1322, 0]
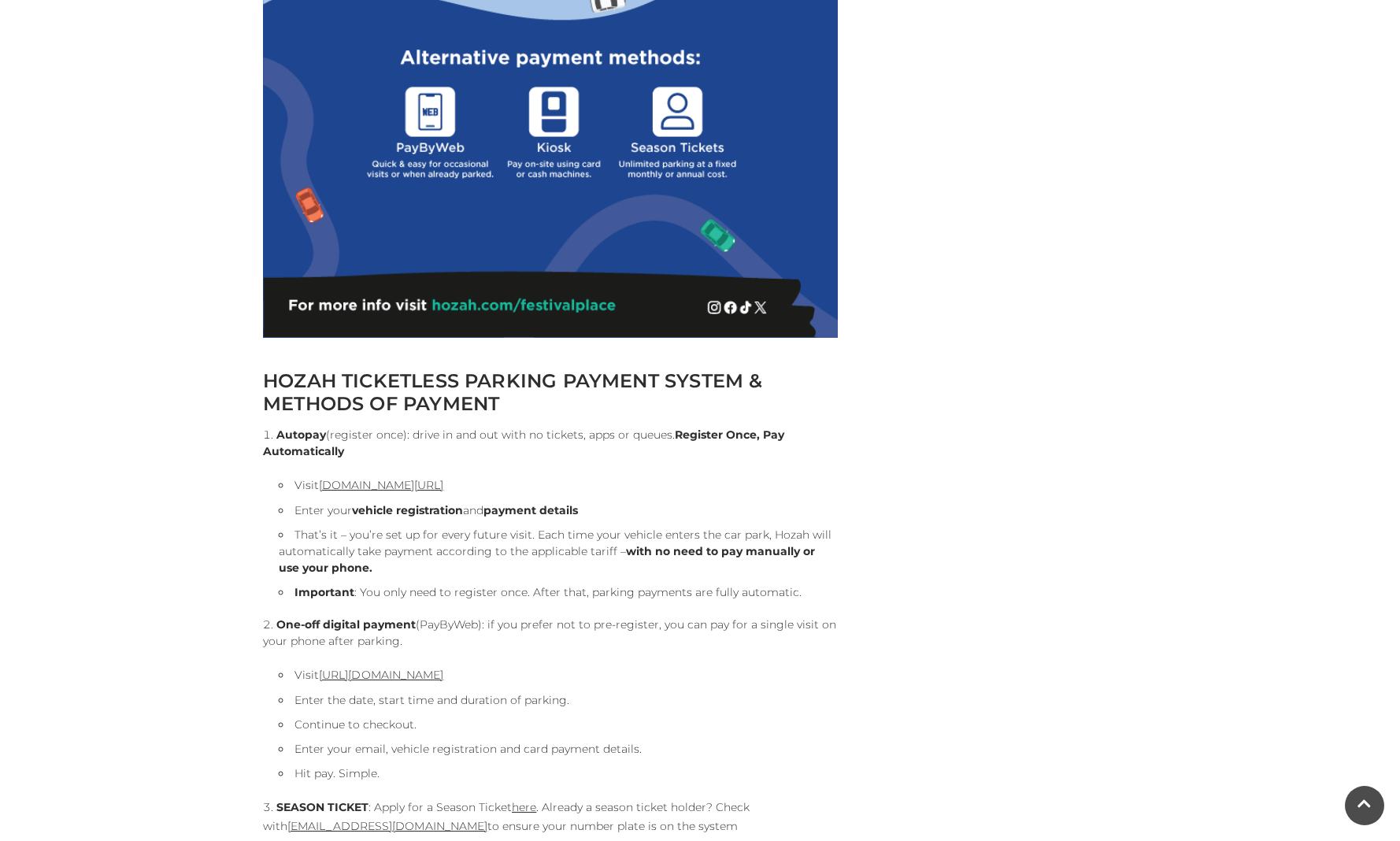
drag, startPoint x: 614, startPoint y: 307, endPoint x: 462, endPoint y: 311, distance: 152.1
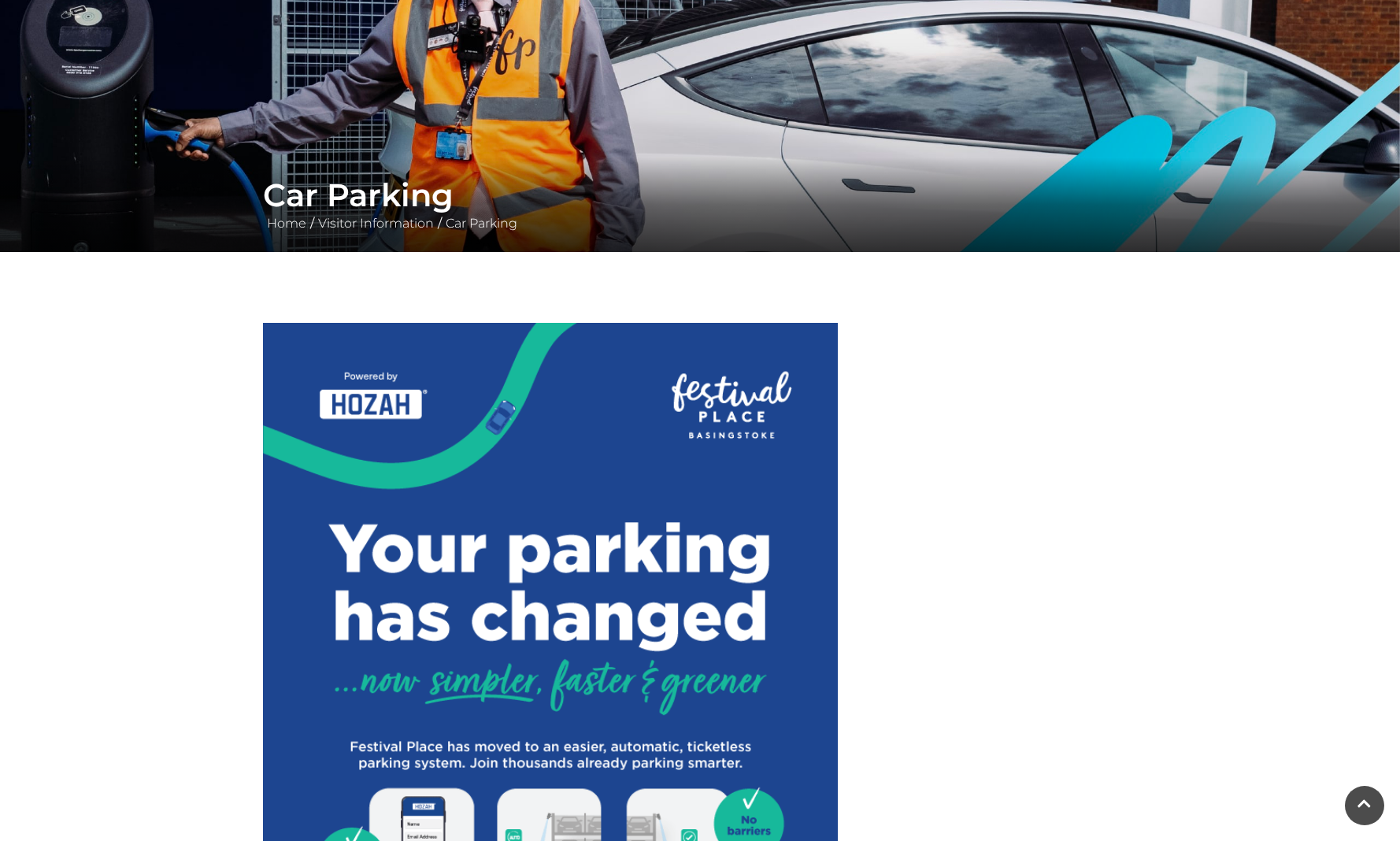
scroll to position [0, 0]
